Goal: Task Accomplishment & Management: Use online tool/utility

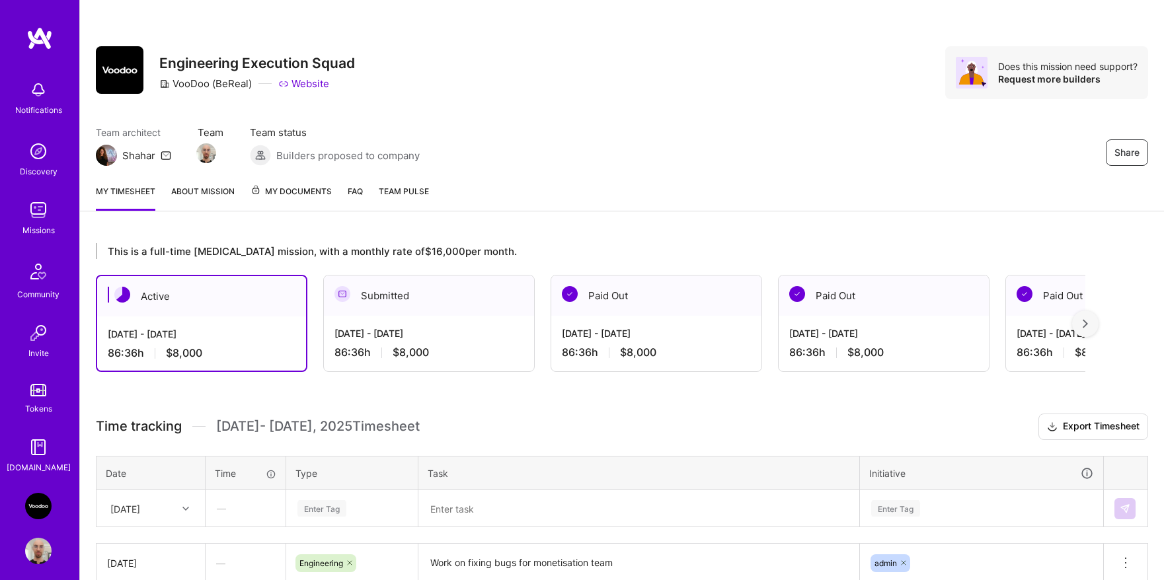
scroll to position [141, 0]
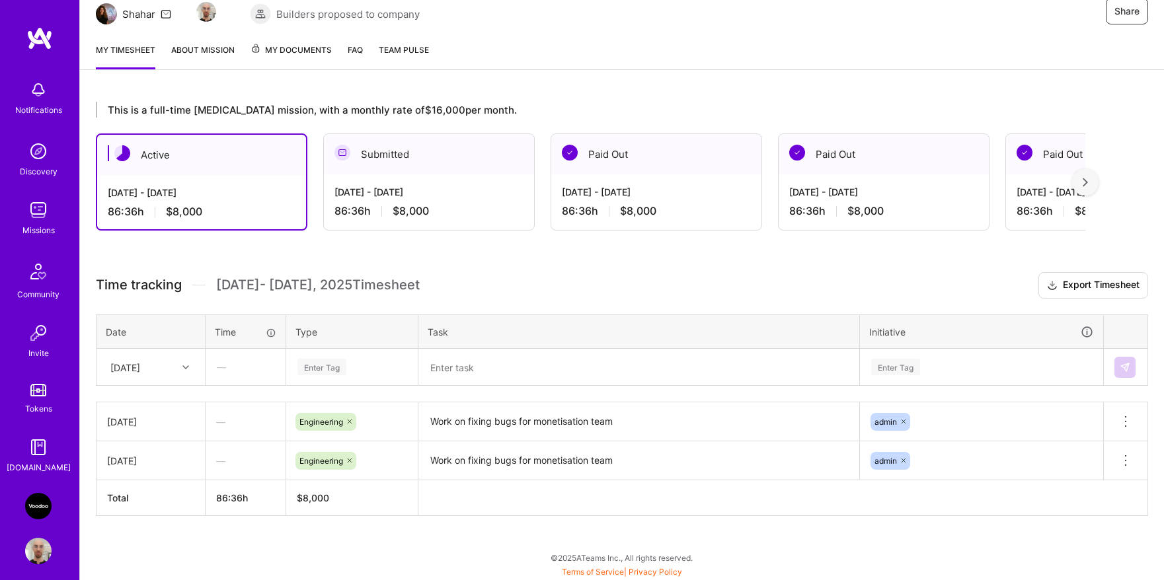
click at [332, 370] on div "Enter Tag" at bounding box center [321, 367] width 49 height 20
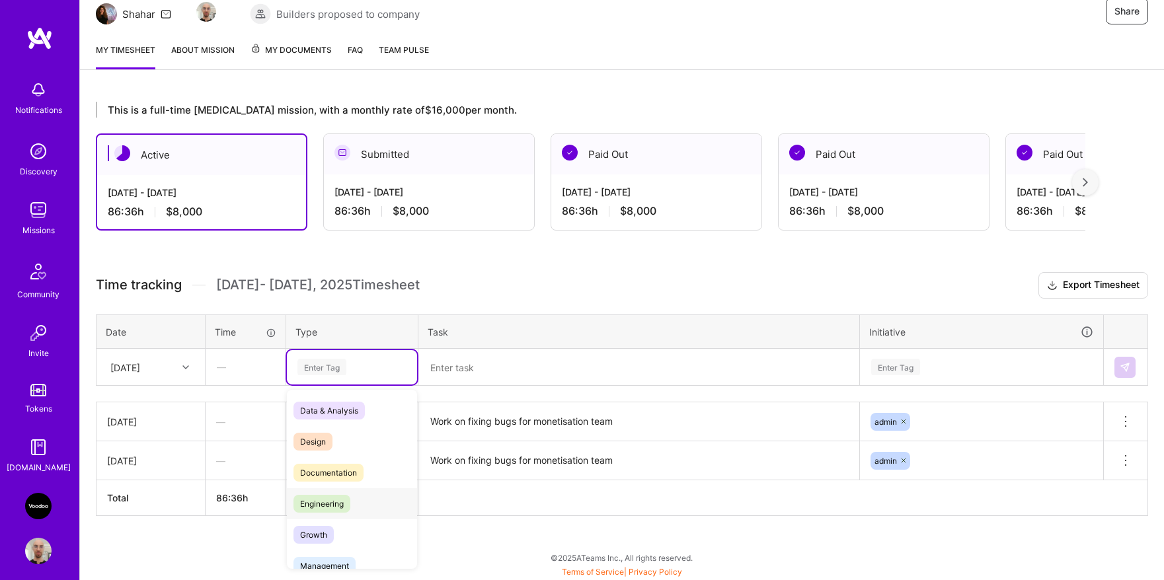
click at [337, 500] on span "Engineering" at bounding box center [321, 504] width 57 height 18
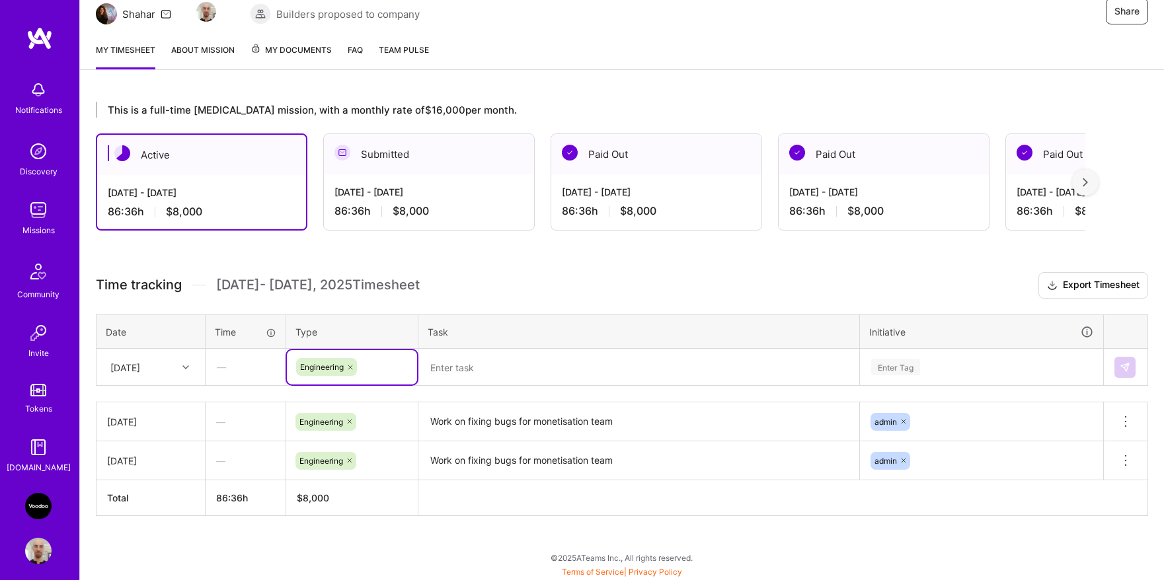
click at [492, 422] on textarea "Work on fixing bugs for monetisation team" at bounding box center [639, 422] width 438 height 36
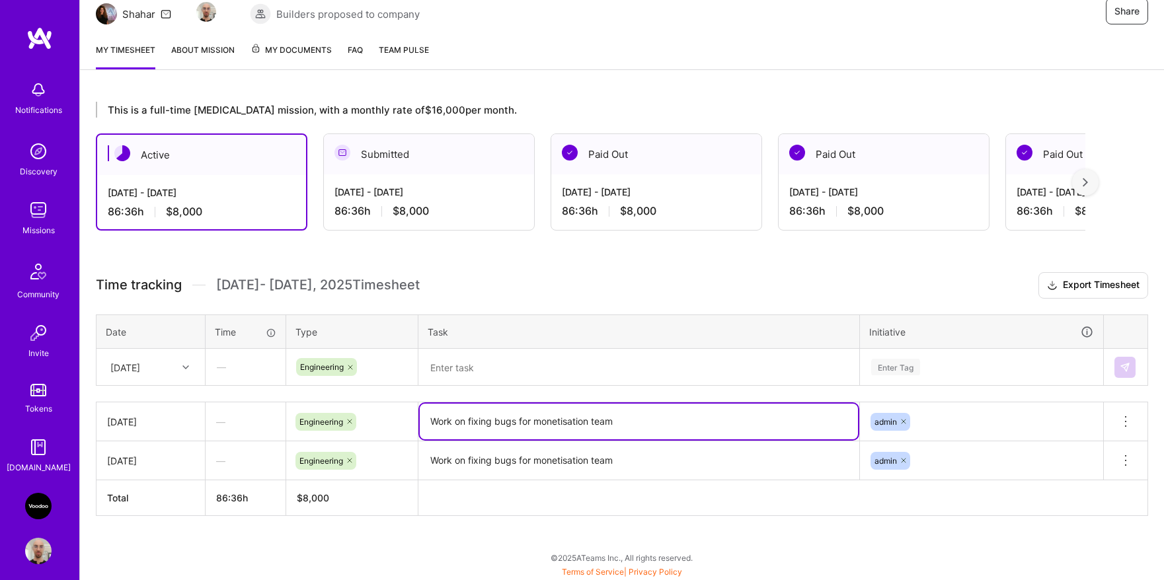
click at [492, 422] on textarea "Work on fixing bugs for monetisation team" at bounding box center [639, 422] width 438 height 36
click at [513, 373] on textarea at bounding box center [639, 367] width 438 height 34
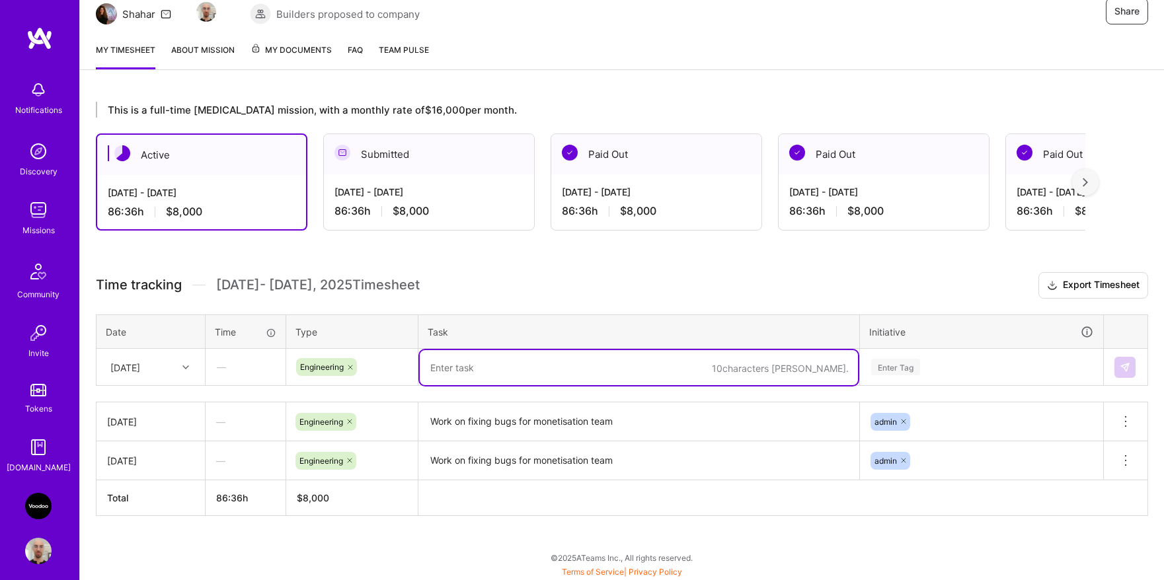
paste textarea "Work on fixing bugs for monetisation team"
type textarea "Work on fixing bugs for monetisation team"
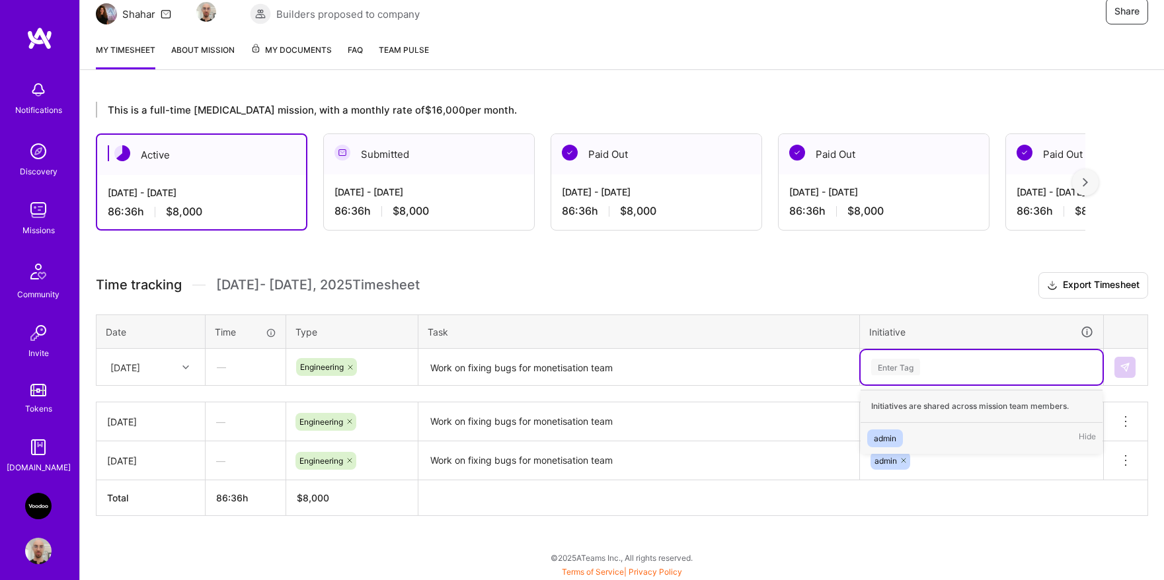
click at [903, 372] on div "Enter Tag" at bounding box center [895, 367] width 49 height 20
click at [900, 424] on div "admin Hide" at bounding box center [981, 438] width 242 height 31
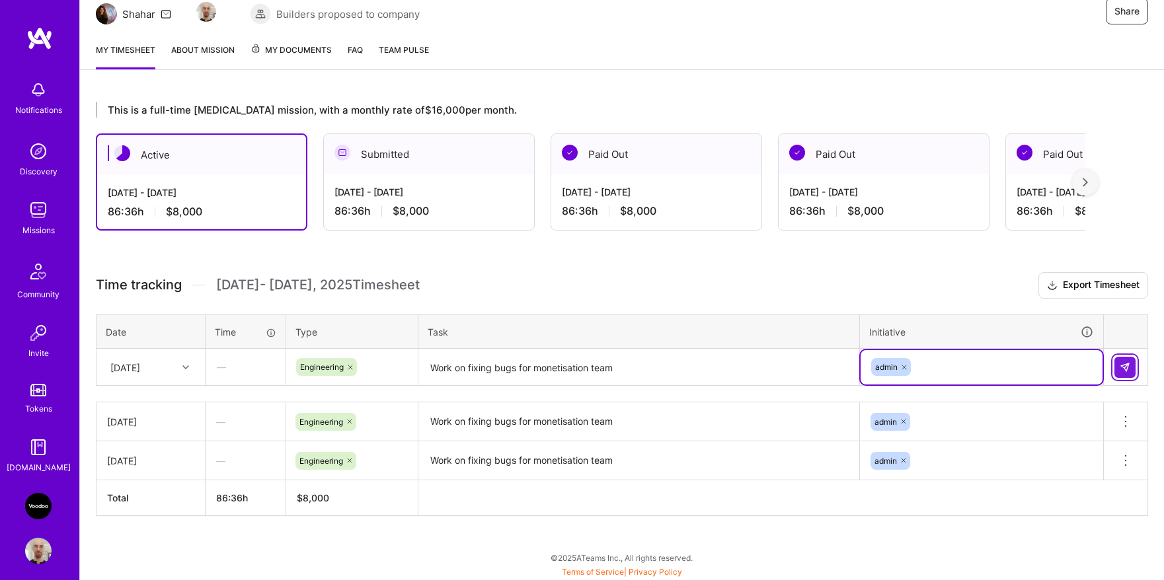
drag, startPoint x: 1121, startPoint y: 371, endPoint x: 1096, endPoint y: 370, distance: 24.5
click at [1121, 371] on img at bounding box center [1124, 367] width 11 height 11
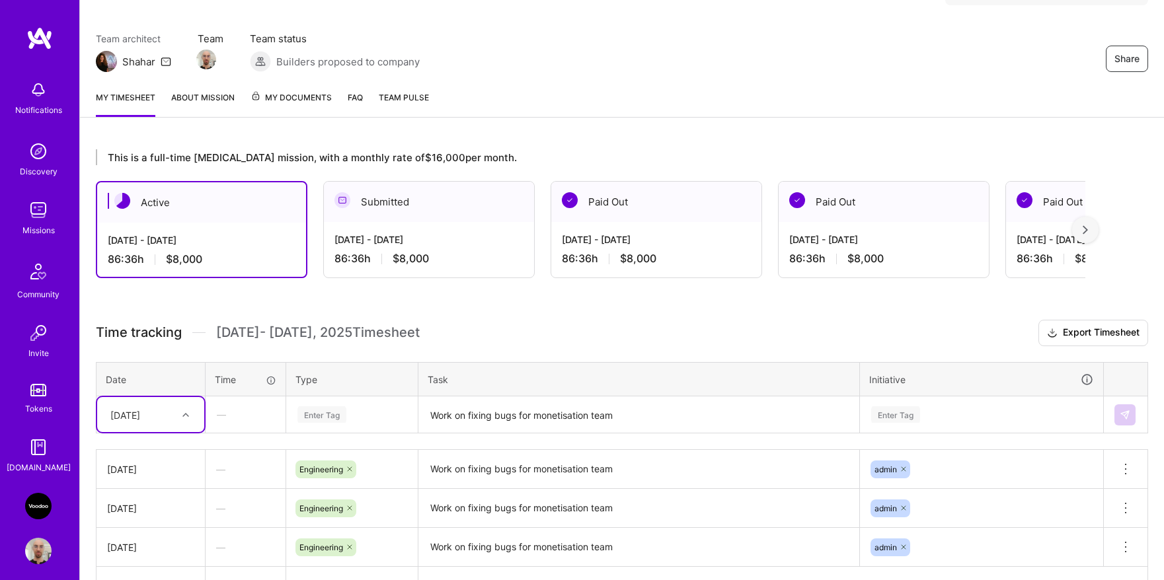
scroll to position [180, 0]
